Goal: Information Seeking & Learning: Learn about a topic

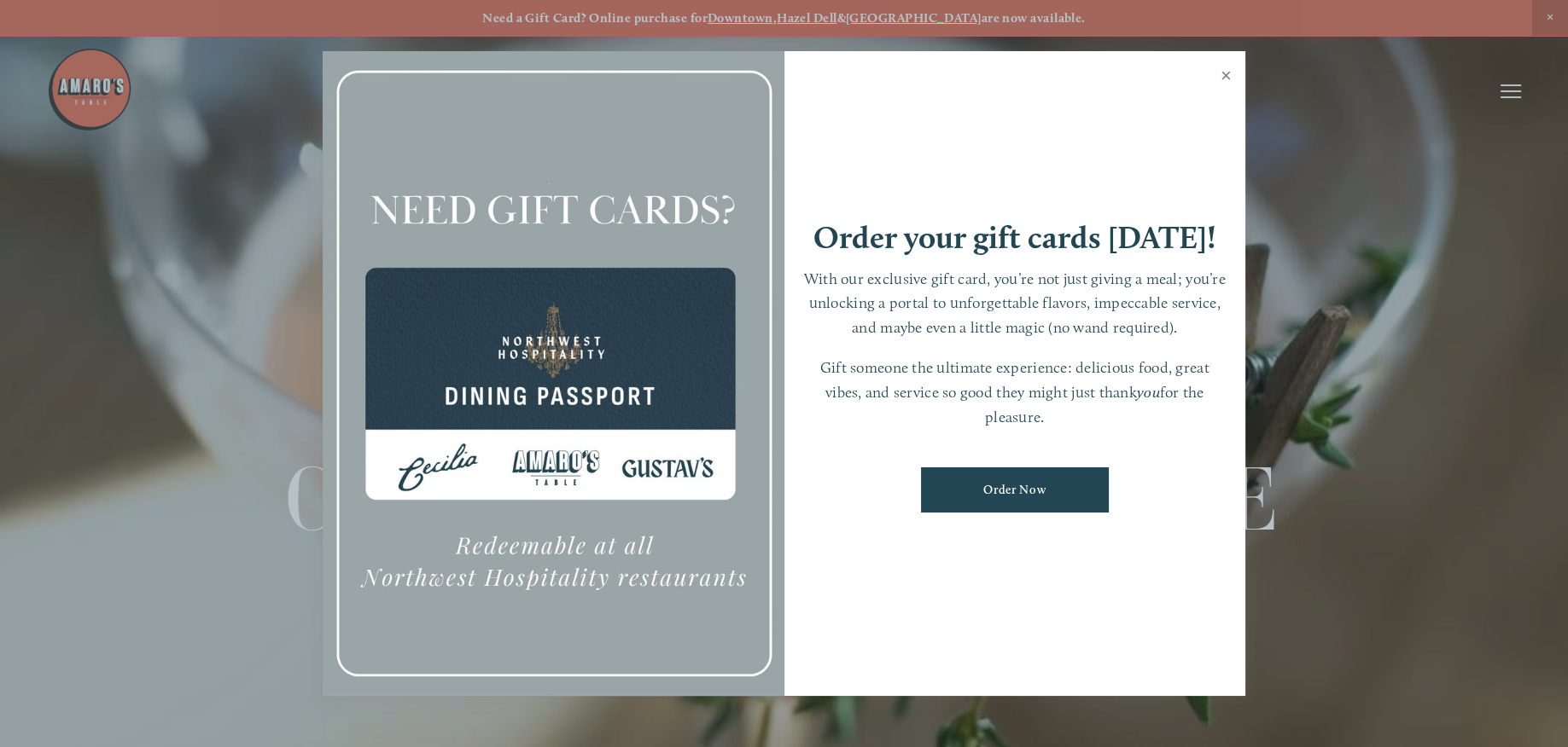
click at [1222, 76] on link "Close" at bounding box center [1226, 78] width 34 height 48
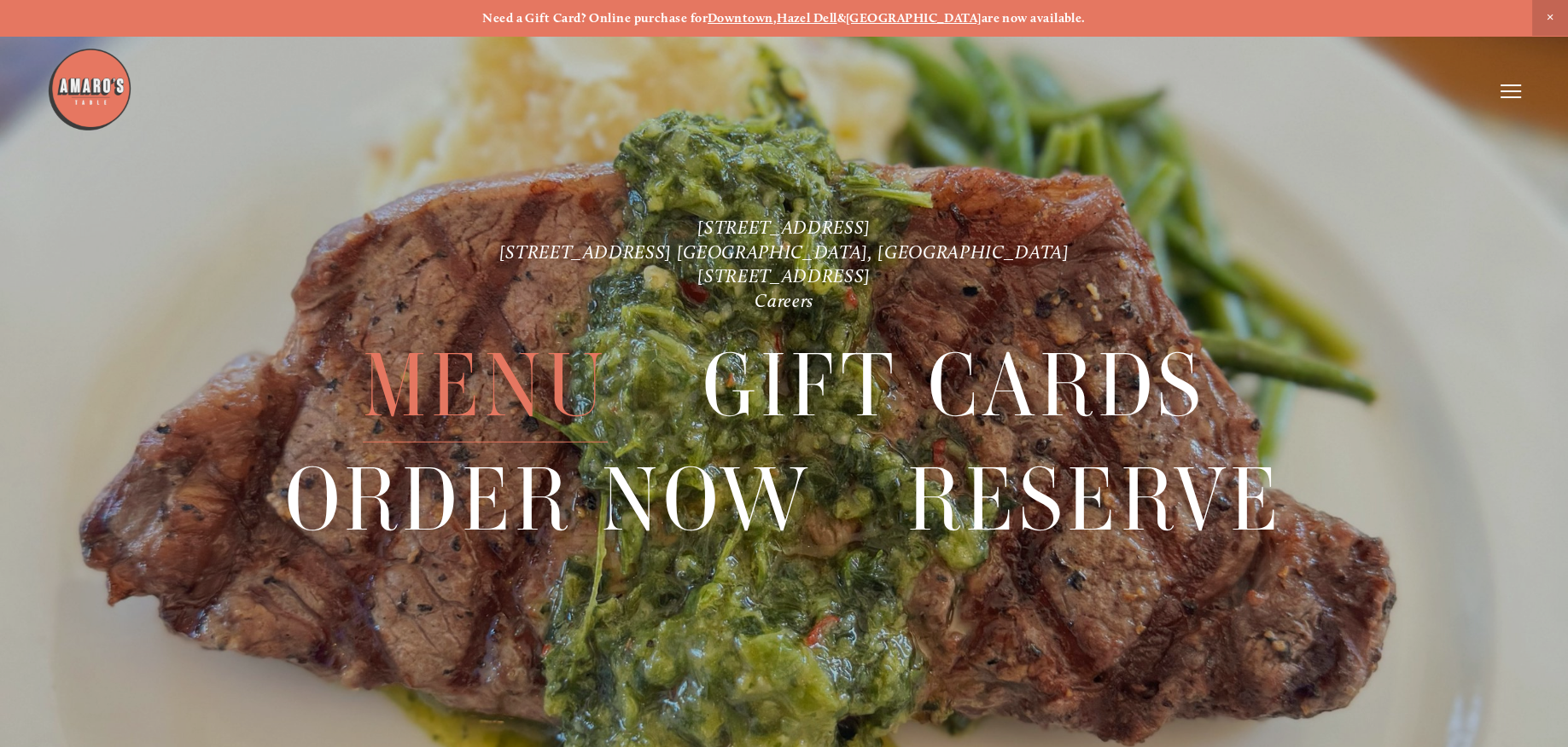
click at [518, 400] on span "Menu" at bounding box center [485, 386] width 246 height 113
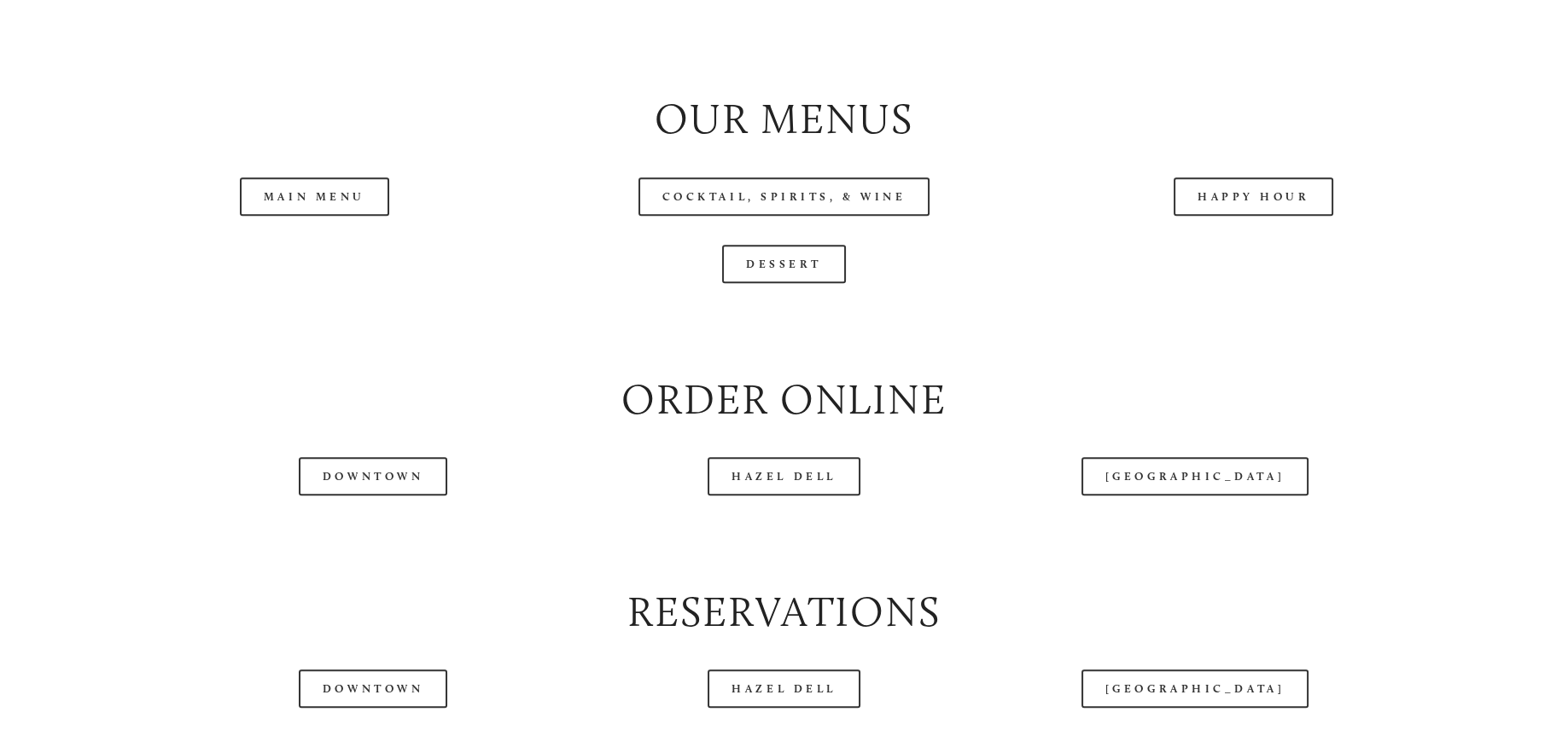
scroll to position [1902, 0]
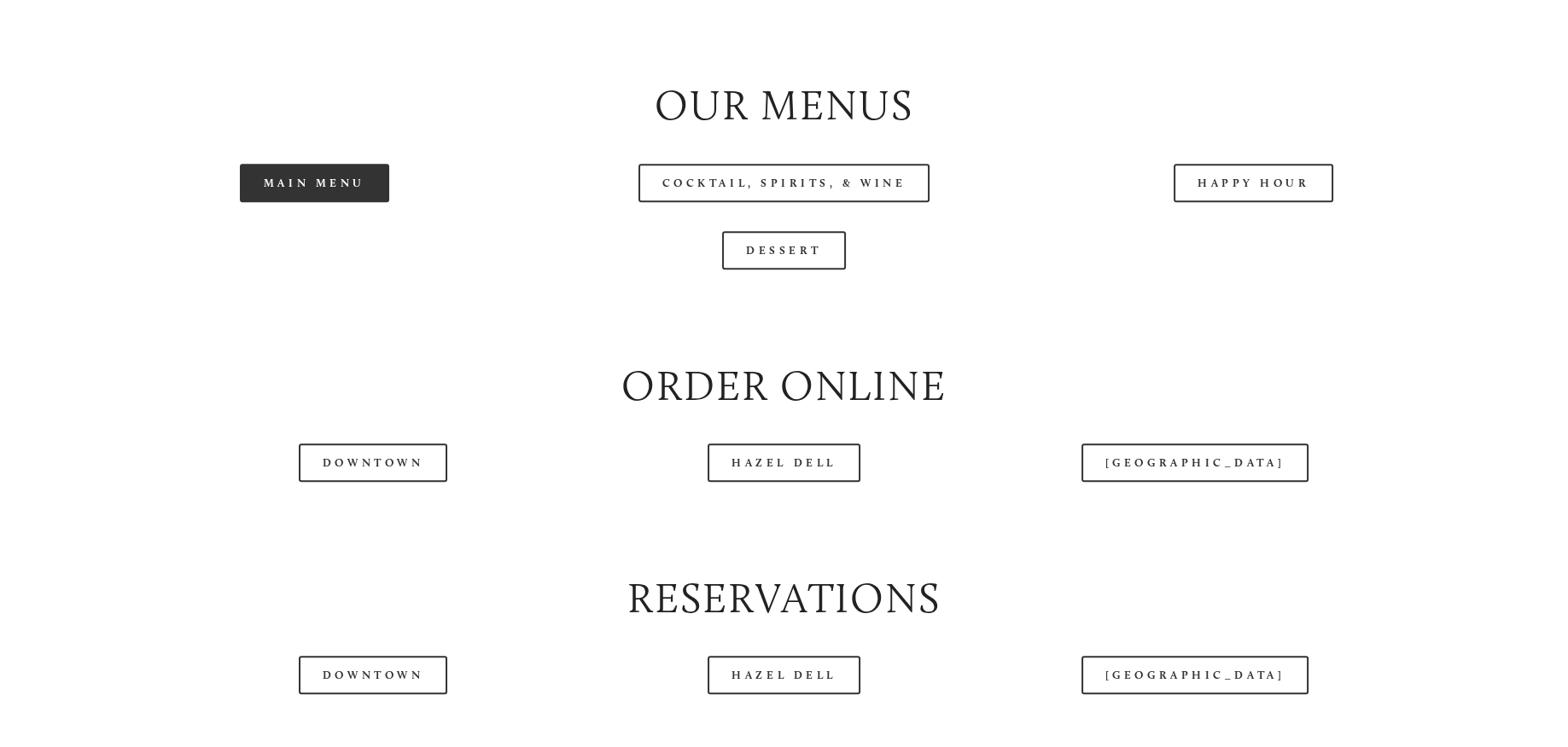
click at [331, 202] on link "Main Menu" at bounding box center [314, 183] width 149 height 38
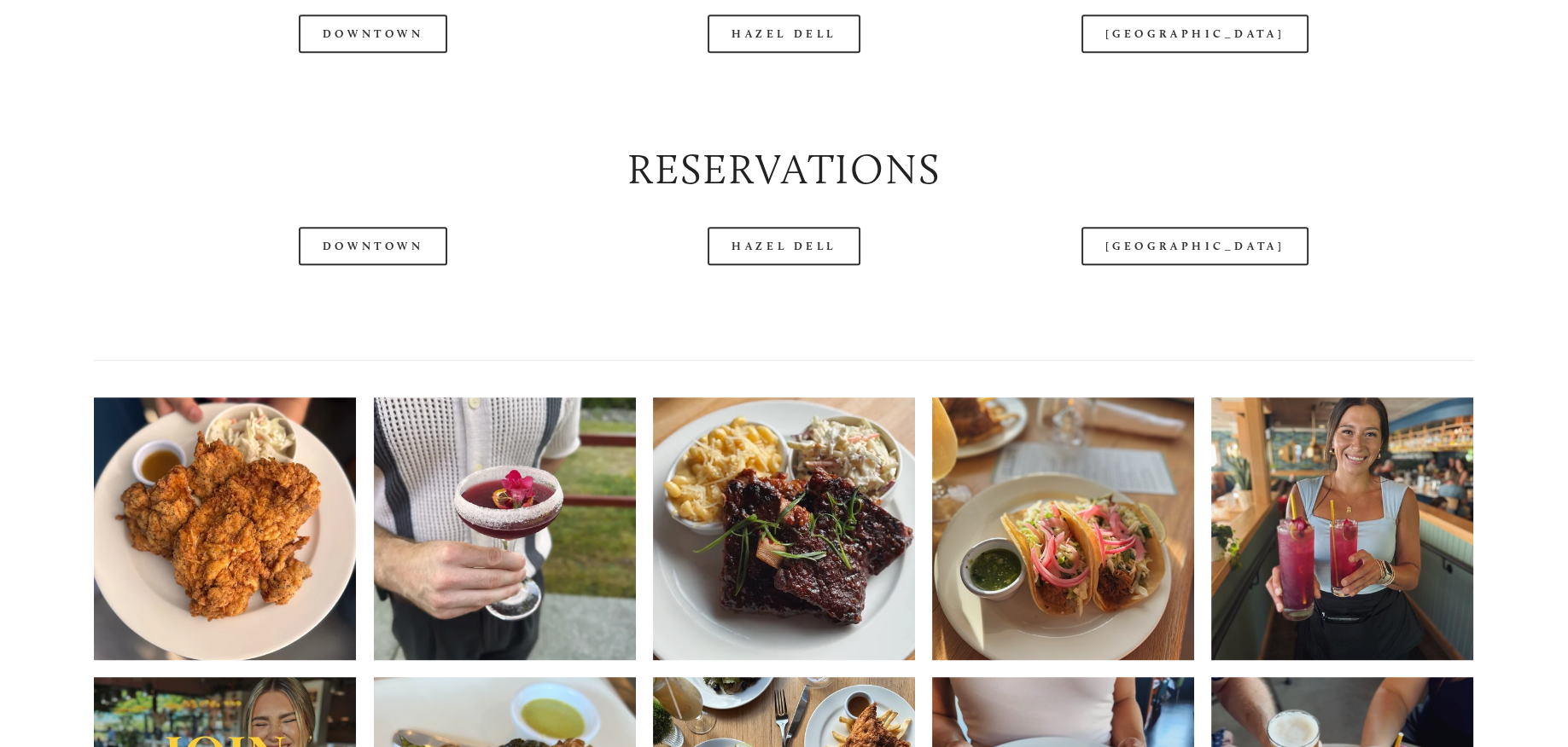
scroll to position [2354, 0]
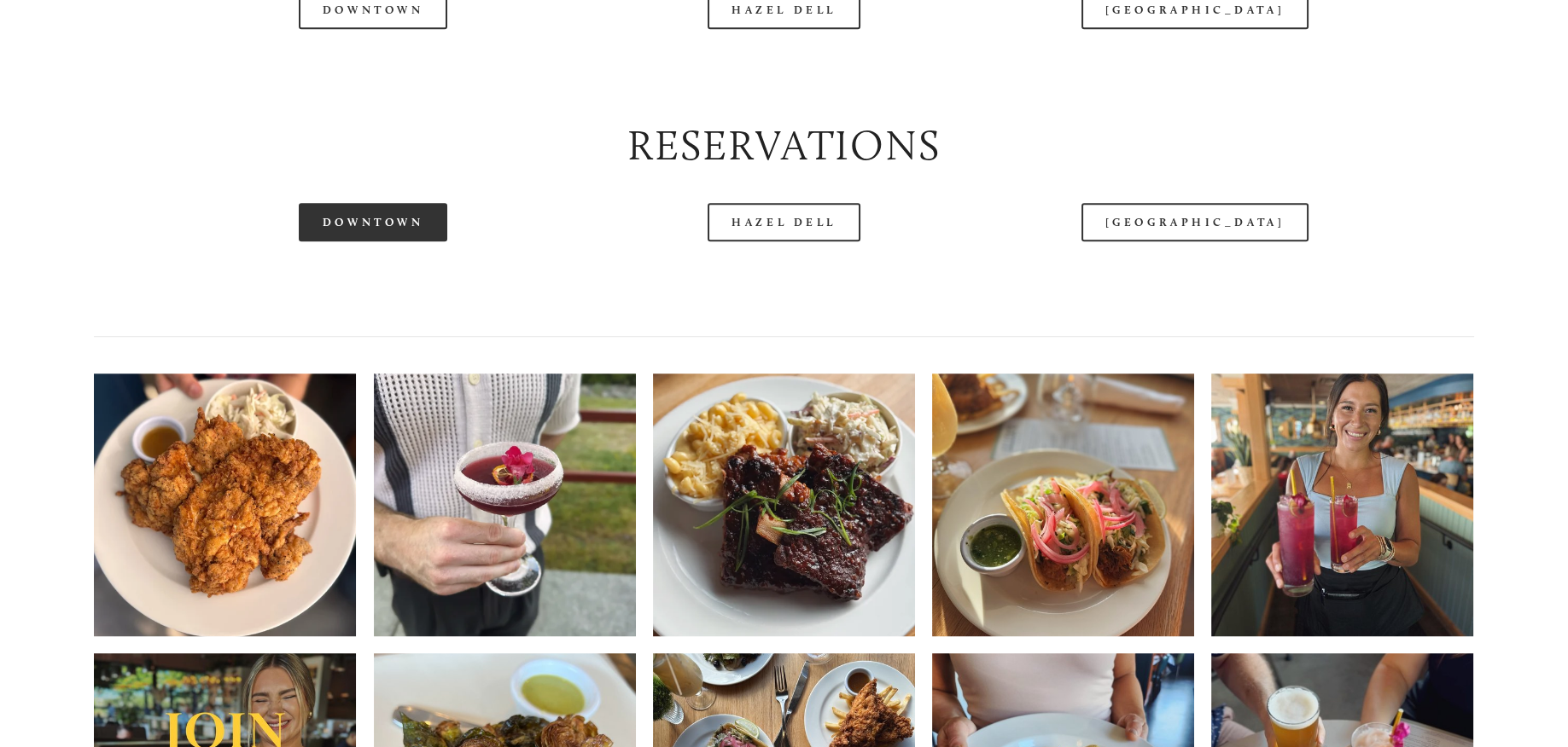
click at [379, 241] on link "Downtown" at bounding box center [373, 222] width 149 height 38
